Goal: Task Accomplishment & Management: Use online tool/utility

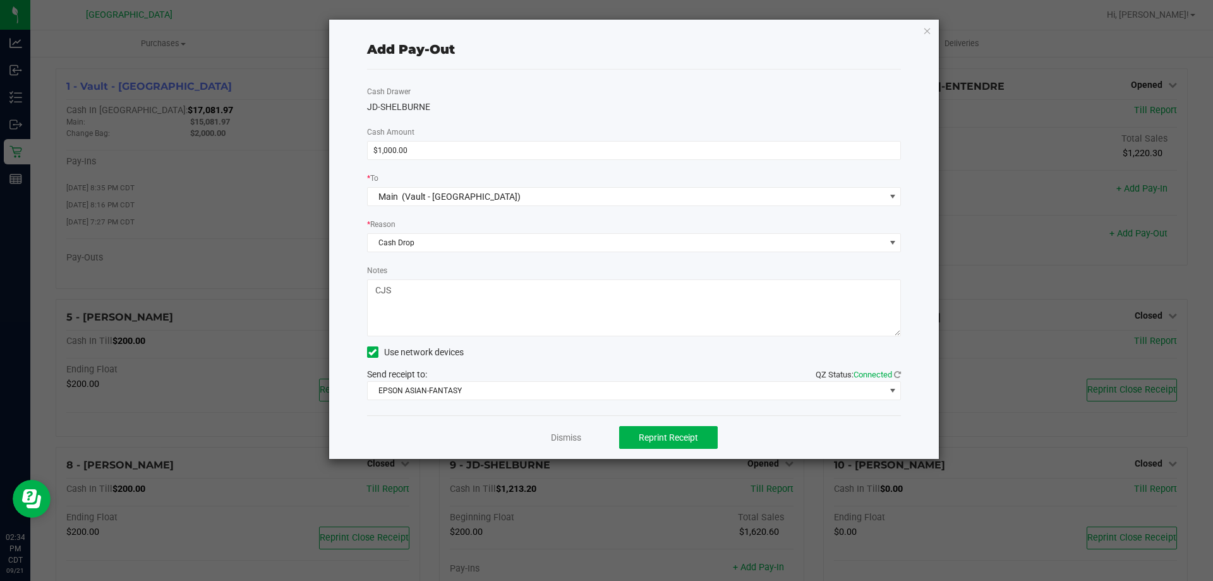
scroll to position [190, 0]
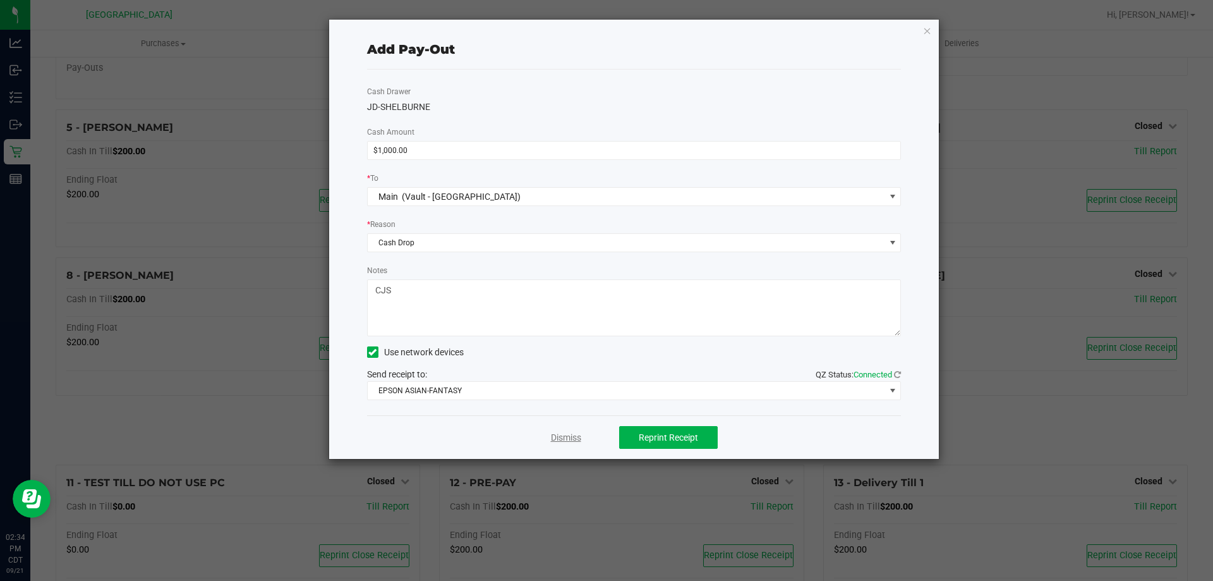
click at [569, 438] on link "Dismiss" at bounding box center [566, 437] width 30 height 13
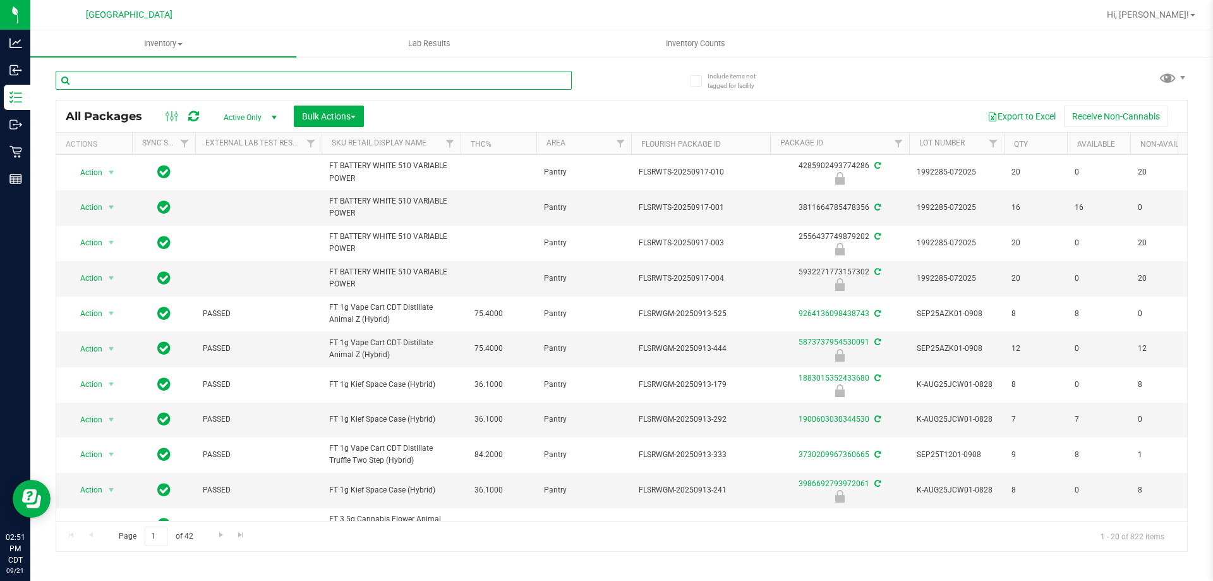
click at [348, 81] on input "text" at bounding box center [314, 80] width 516 height 19
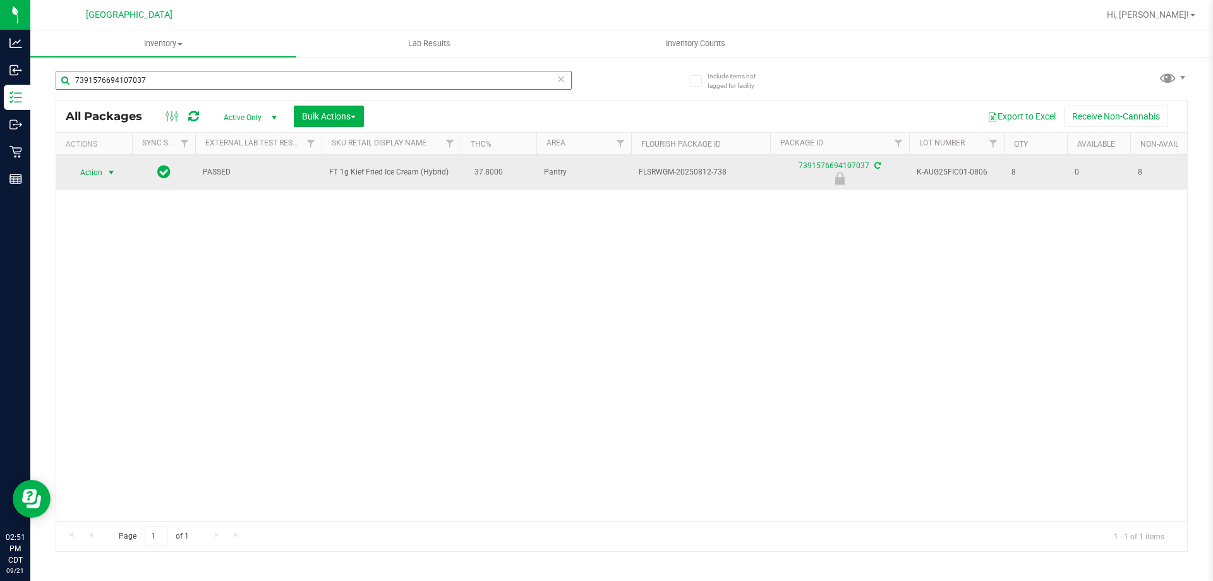
type input "7391576694107037"
click at [95, 174] on span "Action" at bounding box center [86, 173] width 34 height 18
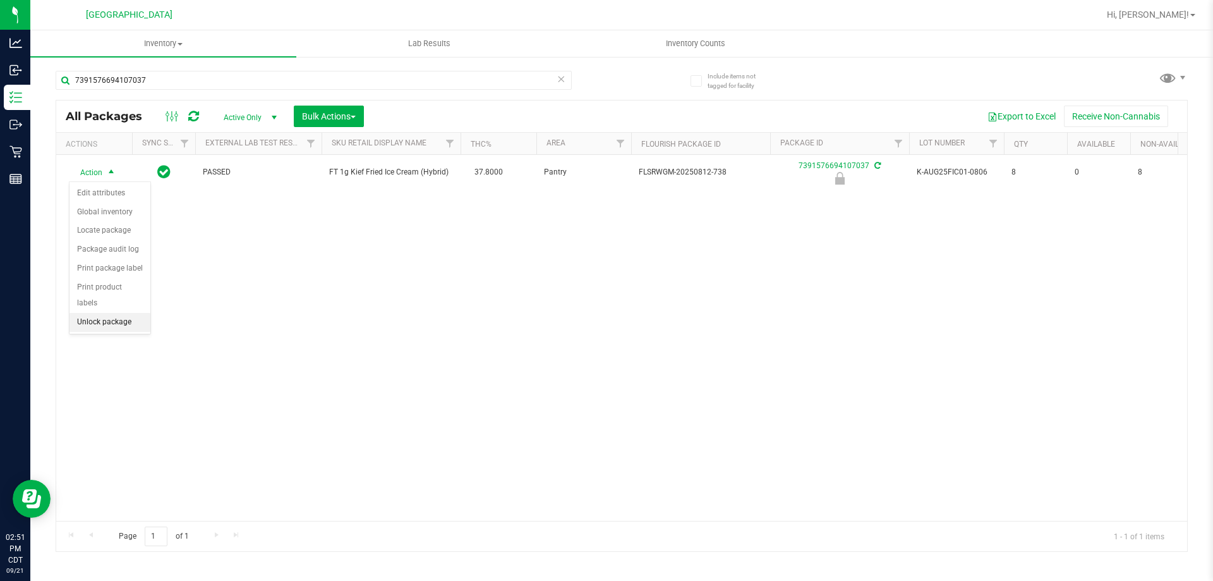
click at [98, 313] on li "Unlock package" at bounding box center [109, 322] width 81 height 19
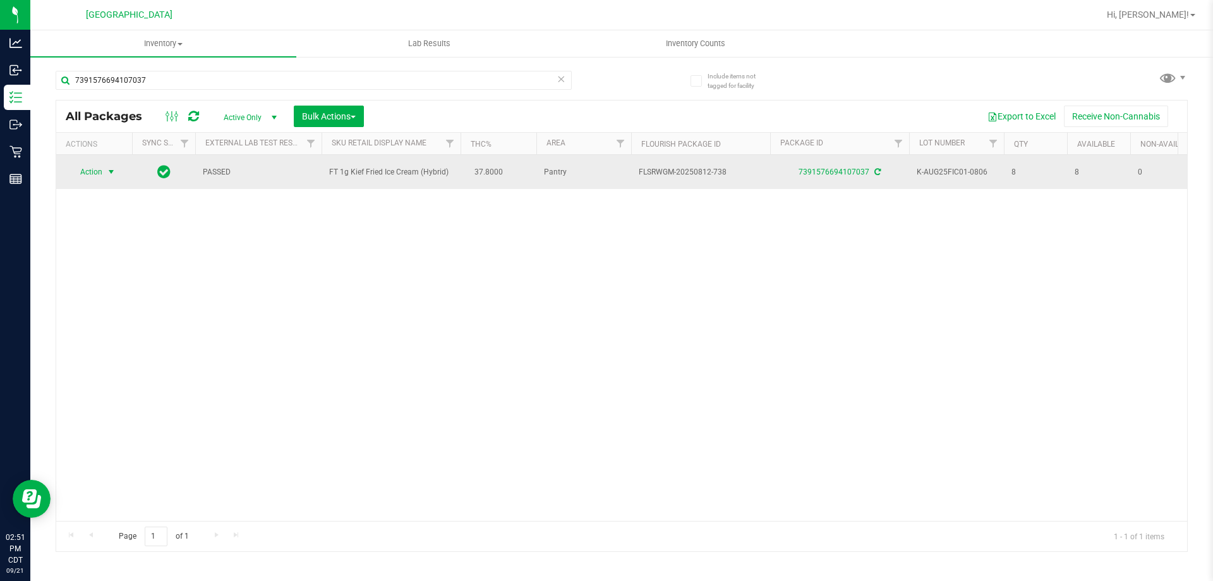
click at [83, 174] on span "Action" at bounding box center [86, 172] width 34 height 18
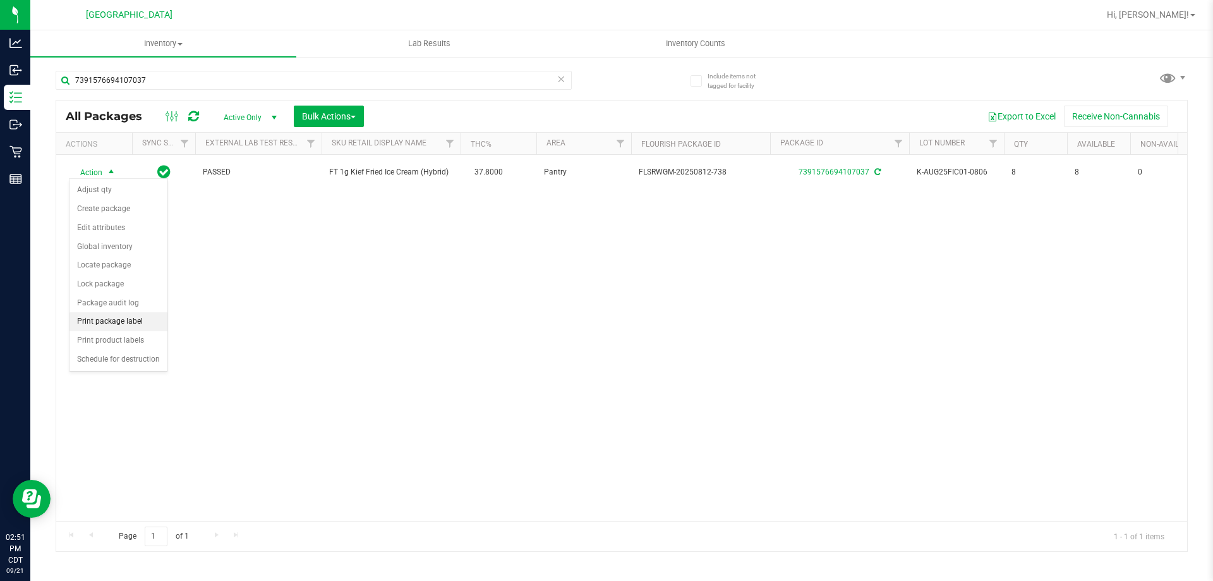
click at [123, 322] on li "Print package label" at bounding box center [118, 321] width 98 height 19
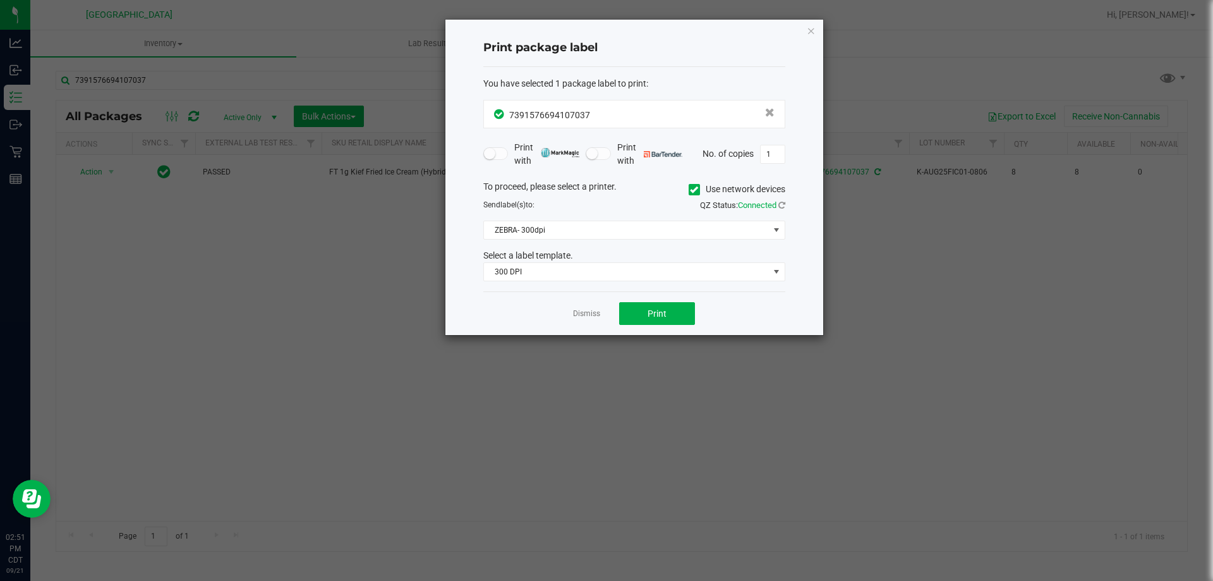
click at [614, 216] on div "To proceed, please select a printer. Use network devices Send label(s) to: QZ S…" at bounding box center [634, 231] width 302 height 102
click at [599, 231] on span "ZEBRA- 300dpi" at bounding box center [626, 230] width 285 height 18
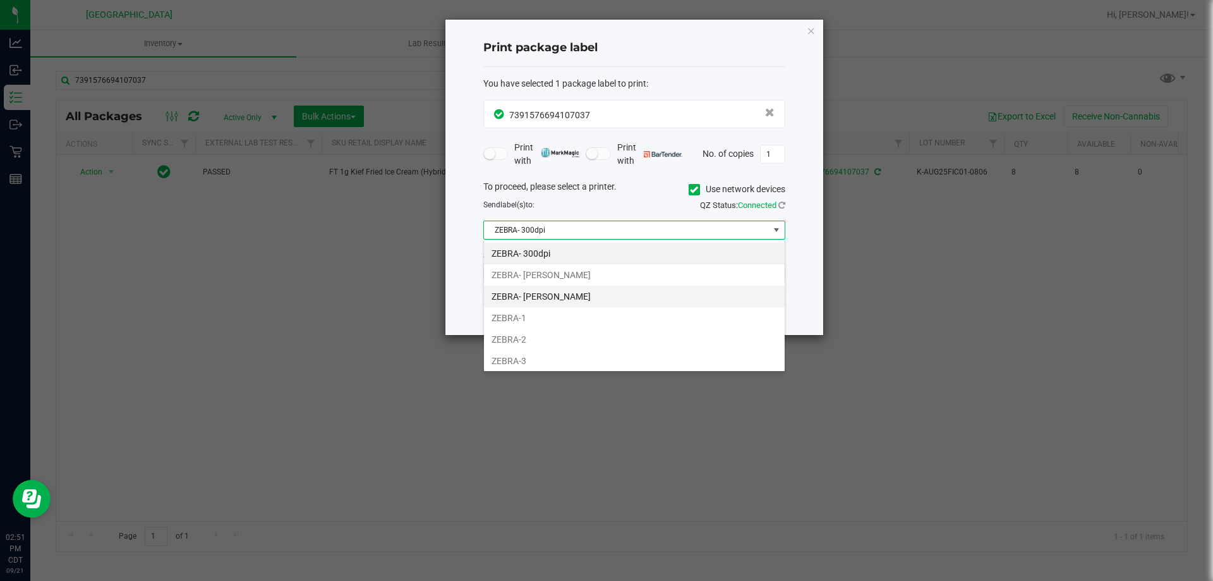
scroll to position [19, 302]
click at [545, 366] on li "ZEBRA-3" at bounding box center [634, 360] width 301 height 21
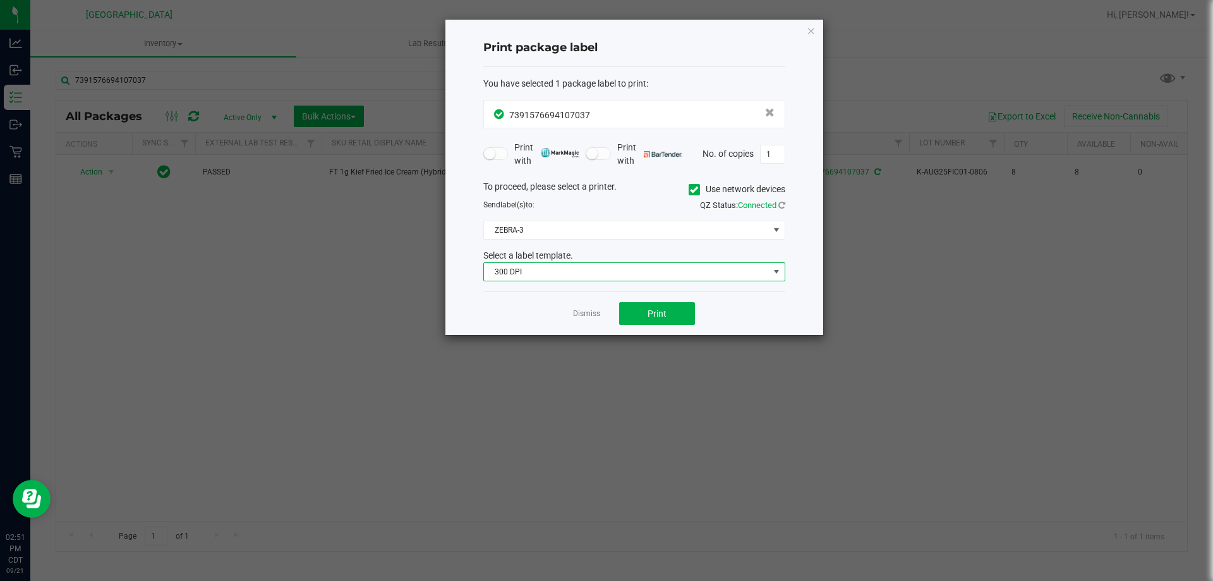
click at [575, 275] on span "300 DPI" at bounding box center [626, 272] width 285 height 18
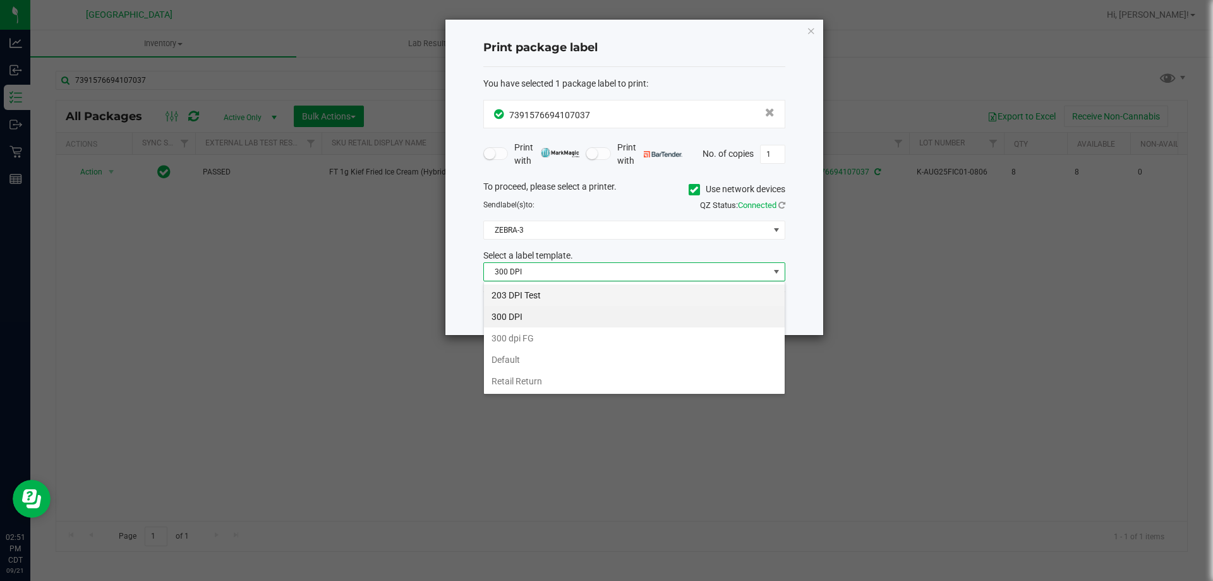
click at [553, 296] on li "203 DPI Test" at bounding box center [634, 294] width 301 height 21
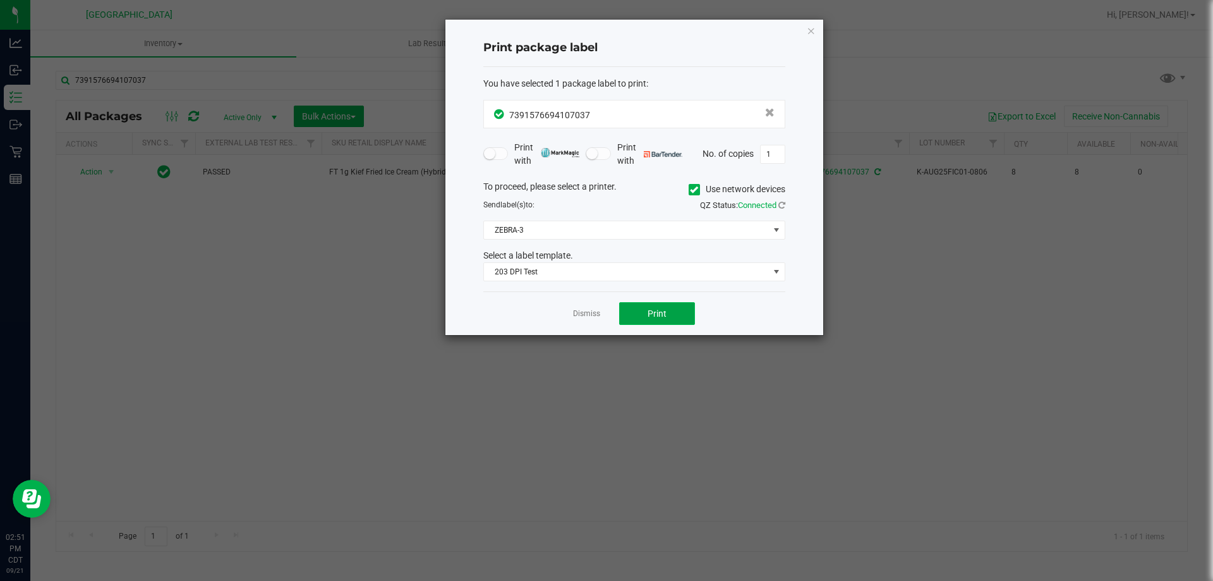
click at [623, 316] on button "Print" at bounding box center [657, 313] width 76 height 23
